Goal: Navigation & Orientation: Locate item on page

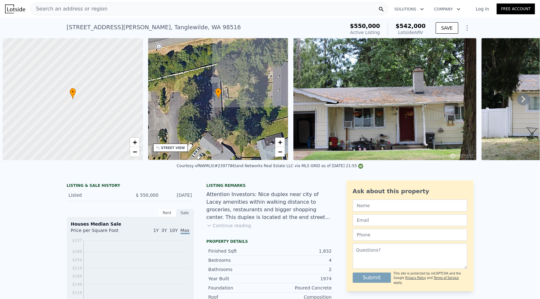
scroll to position [0, 3]
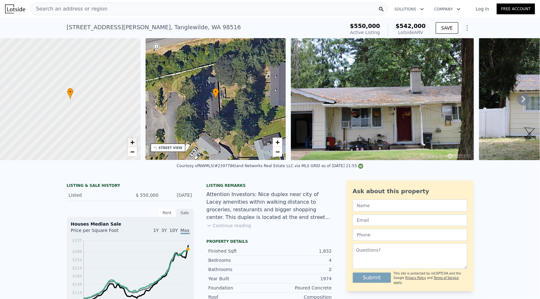
click at [134, 142] on span "+" at bounding box center [132, 142] width 4 height 8
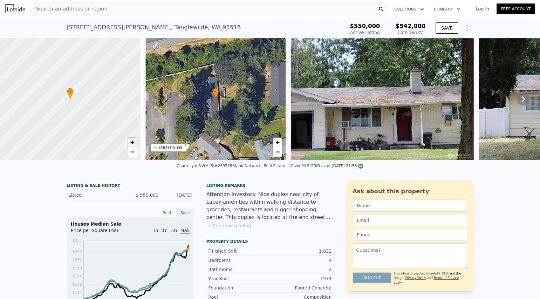
click at [134, 142] on span "+" at bounding box center [132, 142] width 4 height 8
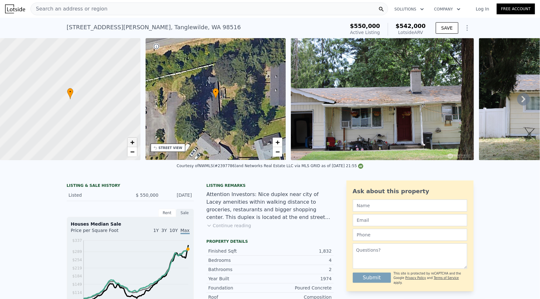
click at [134, 142] on span "+" at bounding box center [132, 142] width 4 height 8
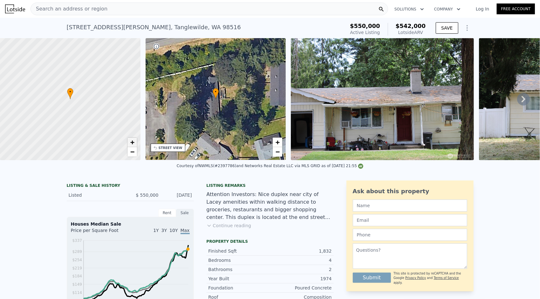
click at [134, 142] on span "+" at bounding box center [132, 142] width 4 height 8
click at [133, 149] on span "−" at bounding box center [132, 152] width 4 height 8
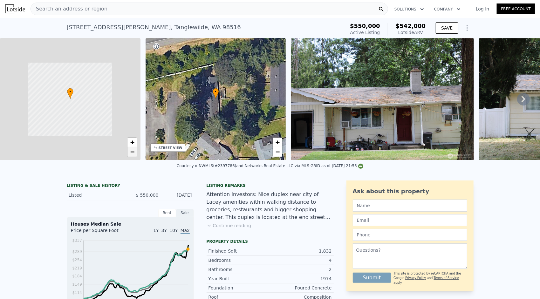
click at [133, 149] on span "−" at bounding box center [132, 152] width 4 height 8
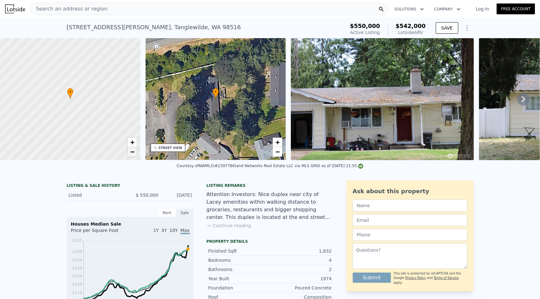
click at [133, 150] on span "−" at bounding box center [132, 152] width 4 height 8
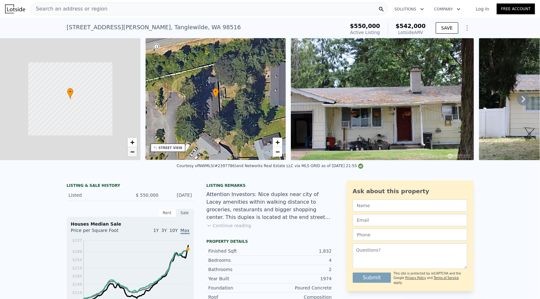
click at [133, 150] on span "−" at bounding box center [132, 152] width 4 height 8
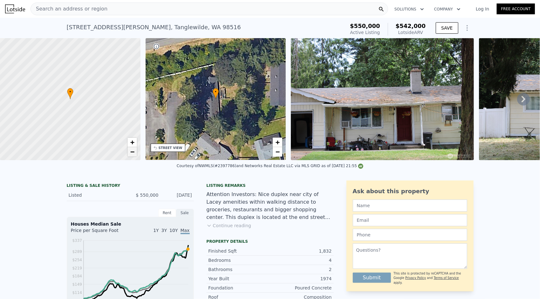
click at [133, 150] on span "−" at bounding box center [132, 152] width 4 height 8
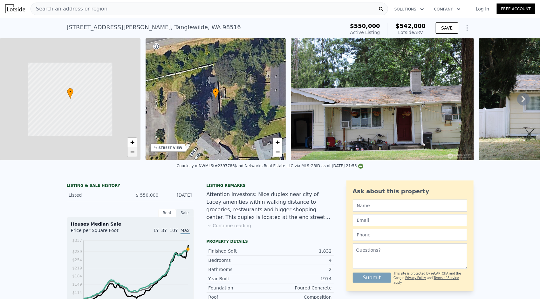
click at [133, 150] on span "−" at bounding box center [132, 152] width 4 height 8
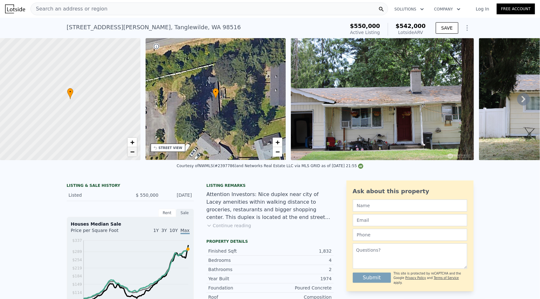
click at [133, 150] on span "−" at bounding box center [132, 152] width 4 height 8
